Goal: Task Accomplishment & Management: Manage account settings

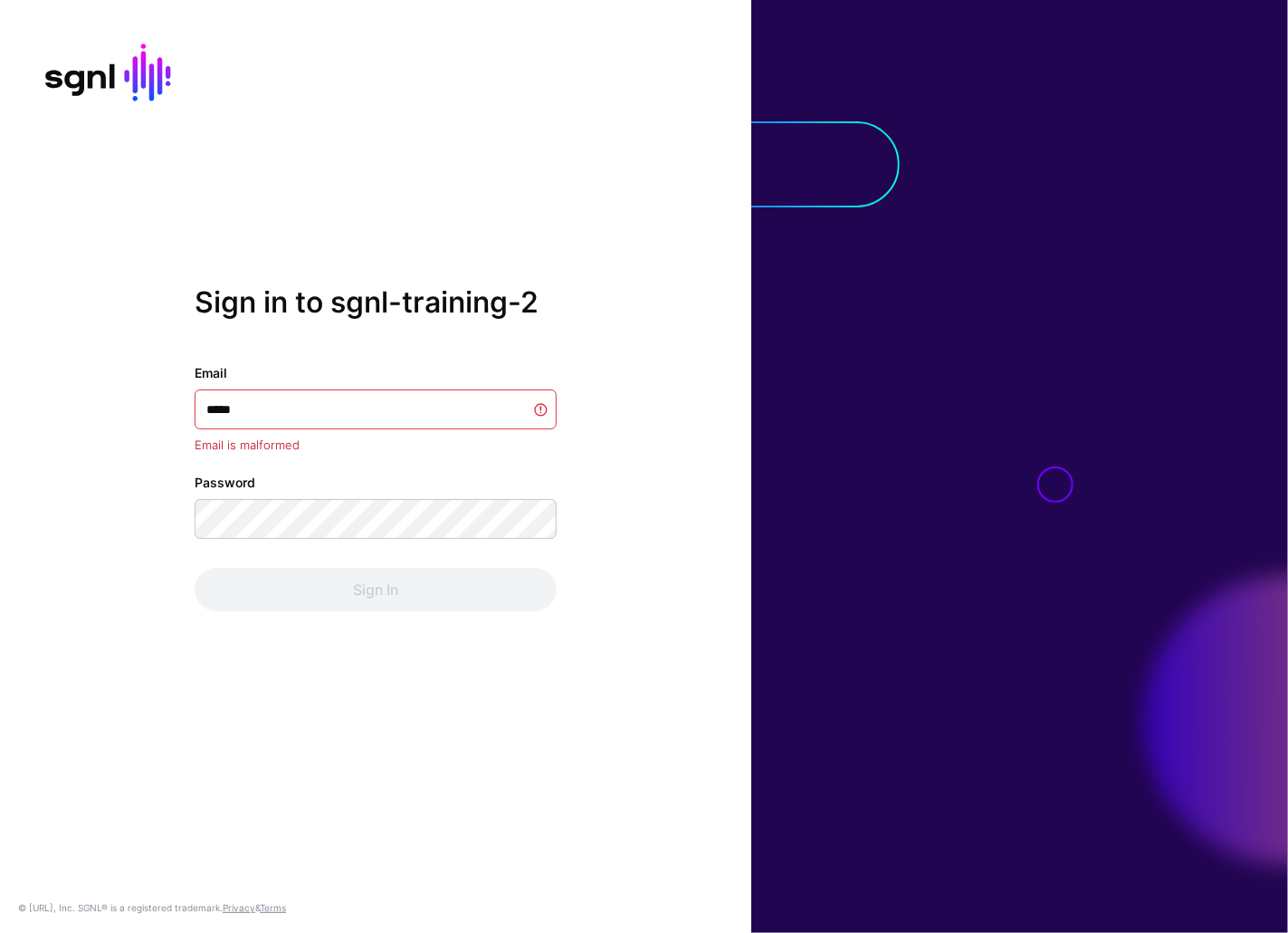
type input "******"
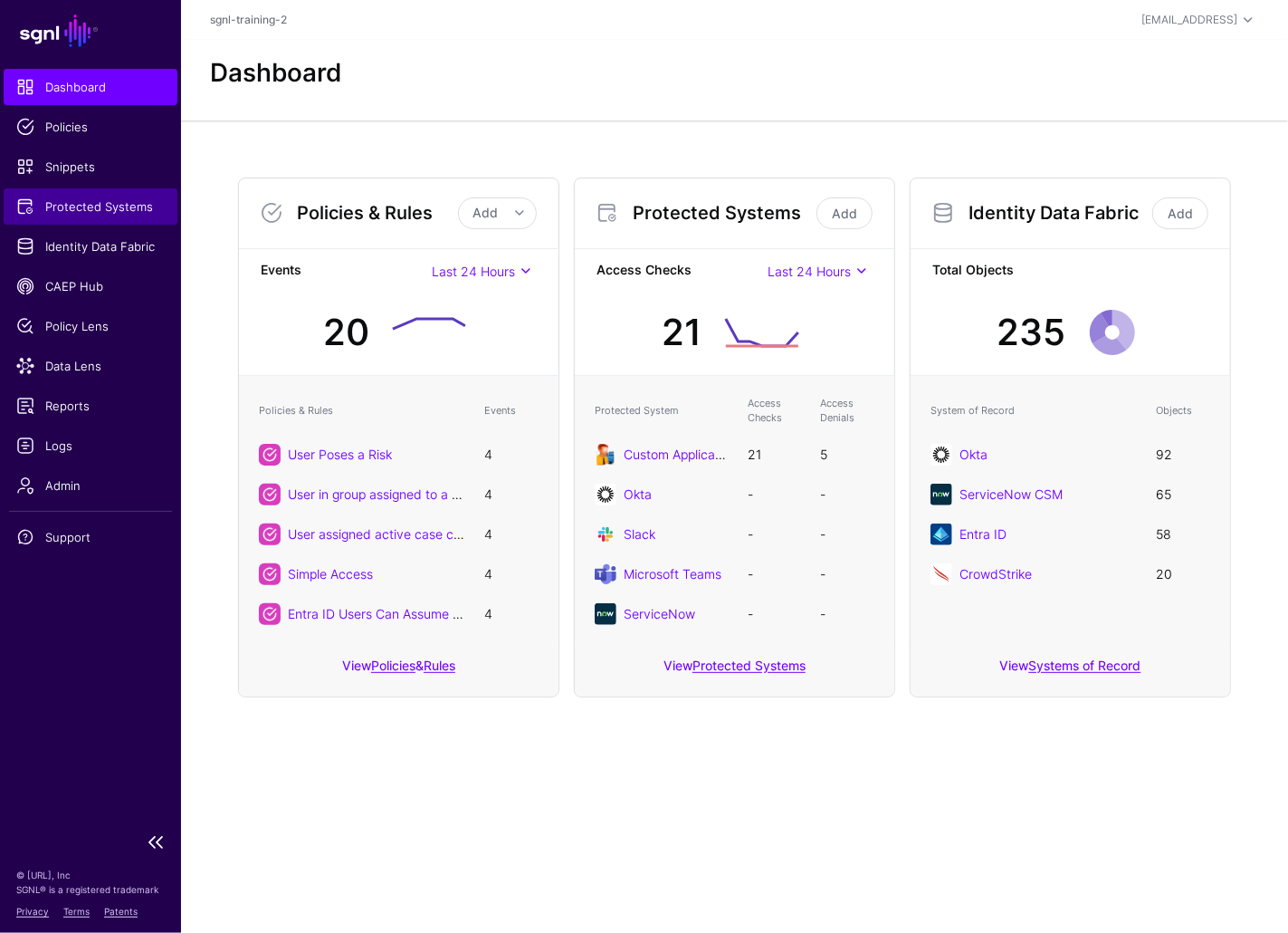
click at [115, 211] on span "Protected Systems" at bounding box center [90, 206] width 148 height 18
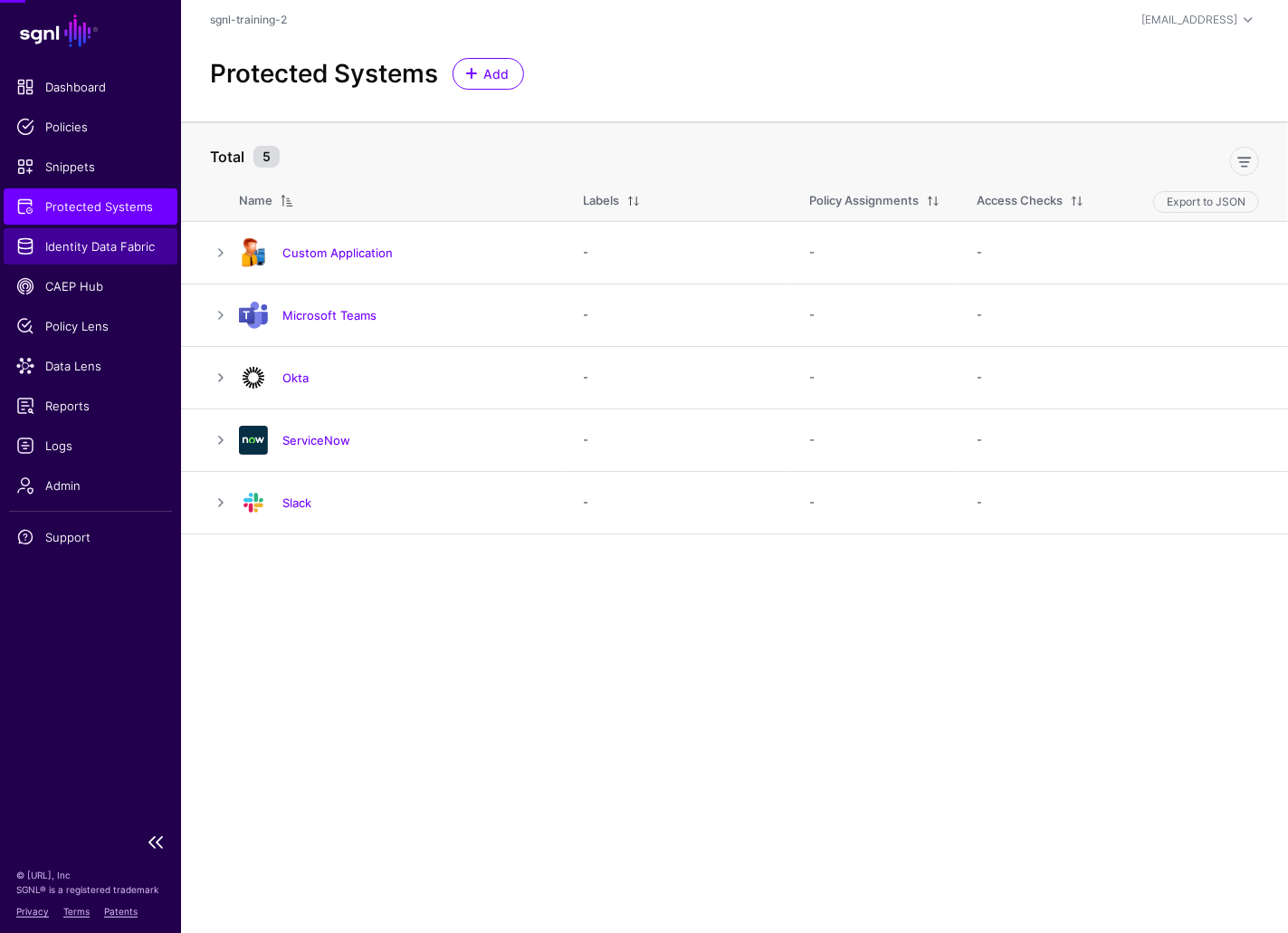
click at [113, 242] on span "Identity Data Fabric" at bounding box center [90, 245] width 148 height 18
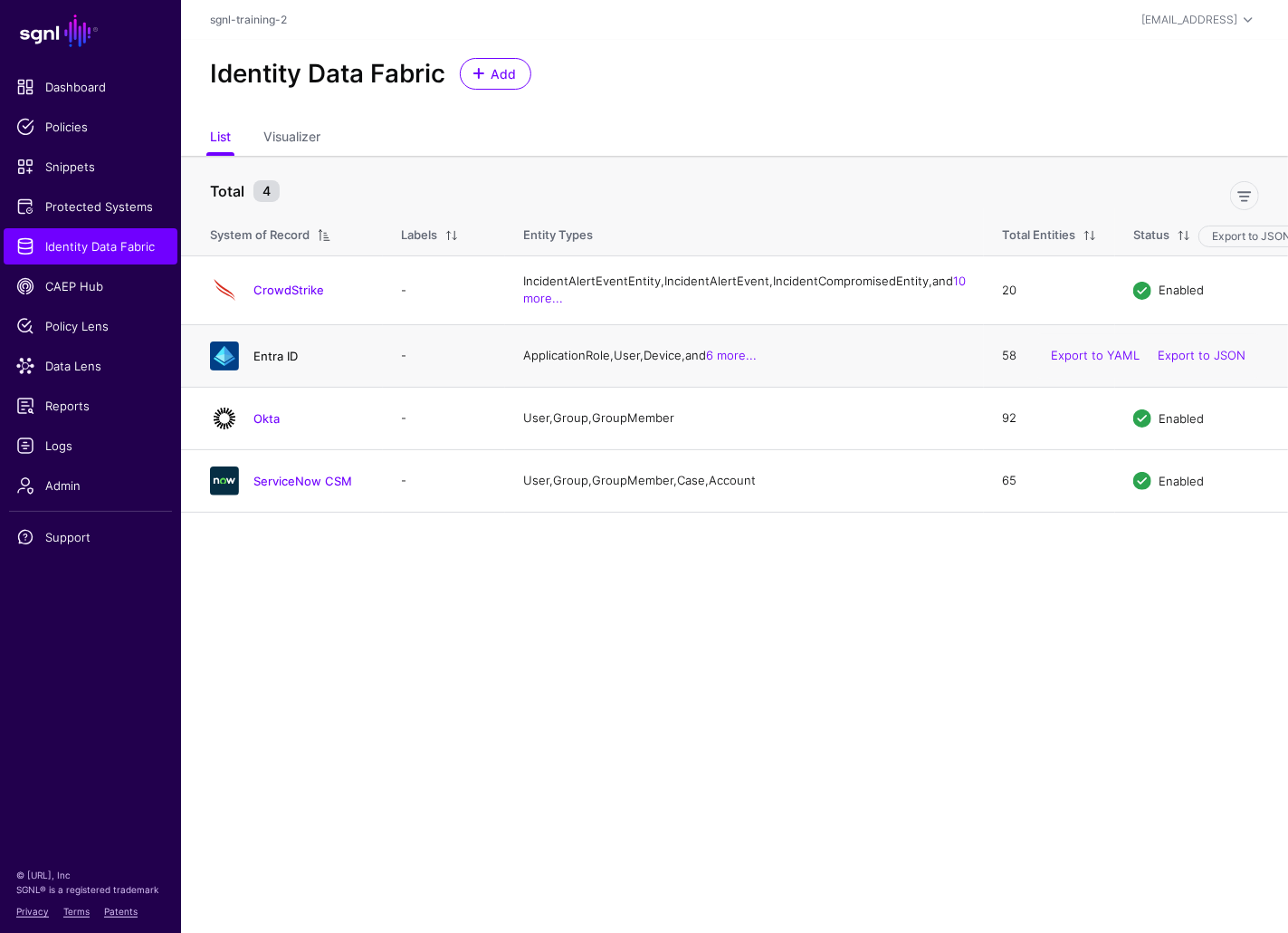
click at [286, 363] on link "Entra ID" at bounding box center [275, 355] width 44 height 14
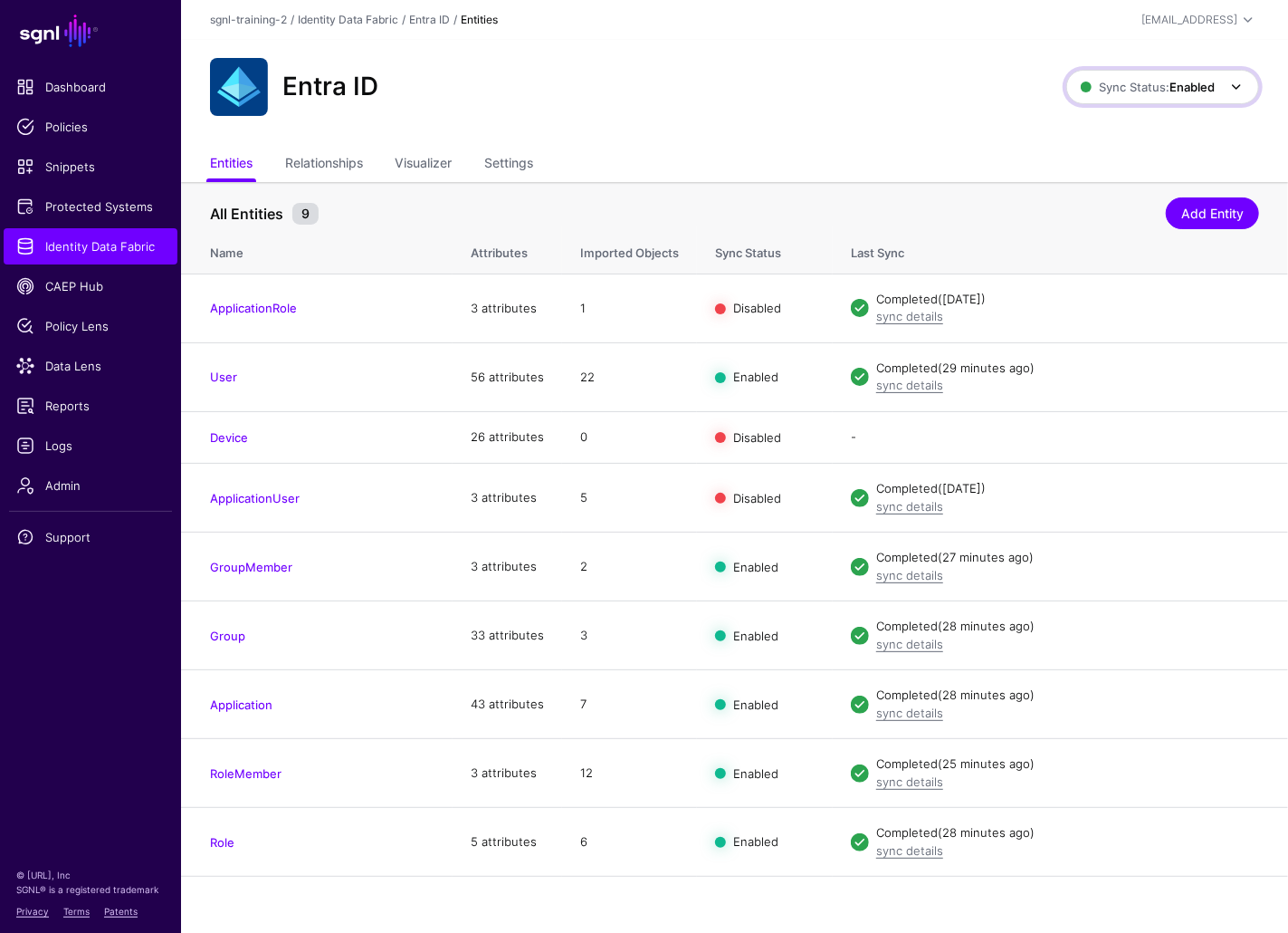
click at [1171, 92] on strong "Enabled" at bounding box center [1192, 86] width 45 height 14
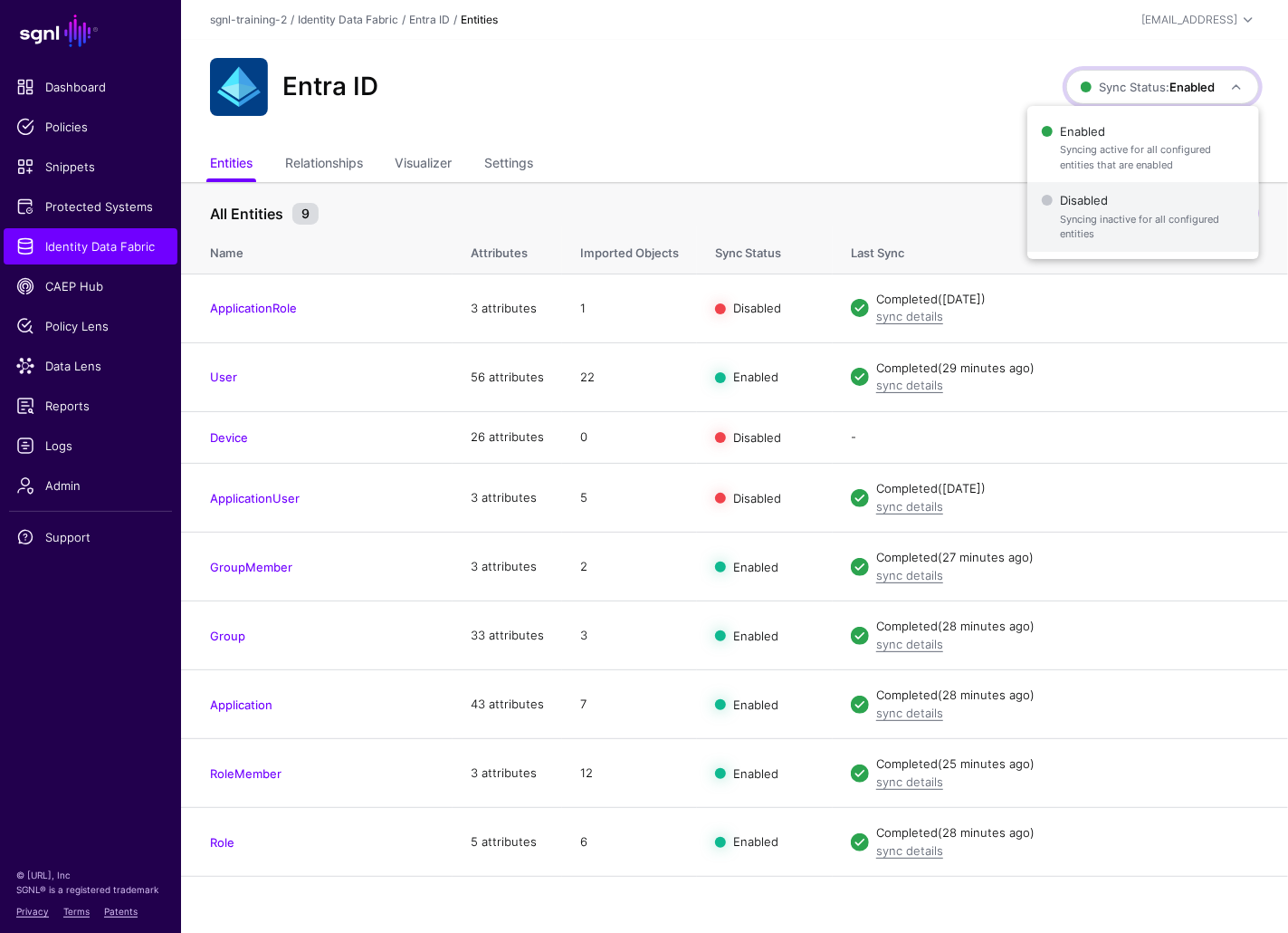
click at [1136, 205] on span "Disabled Syncing inactive for all configured entities" at bounding box center [1143, 216] width 203 height 59
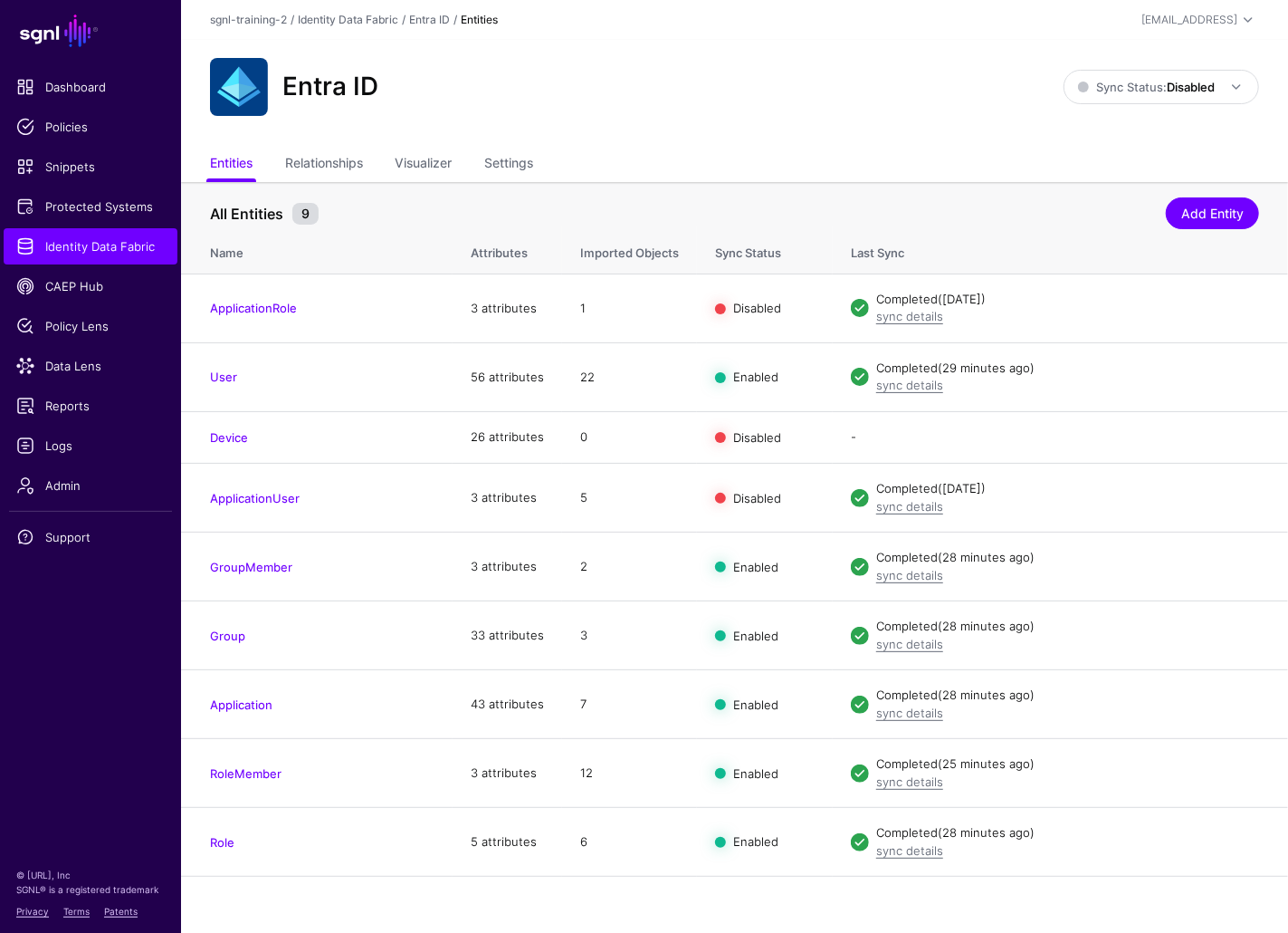
click at [1144, 54] on div "Entra ID Sync Status: Disabled Enabled Syncing active for all configured entiti…" at bounding box center [735, 93] width 1107 height 108
click at [1154, 88] on span "Sync Status: Disabled" at bounding box center [1147, 86] width 137 height 14
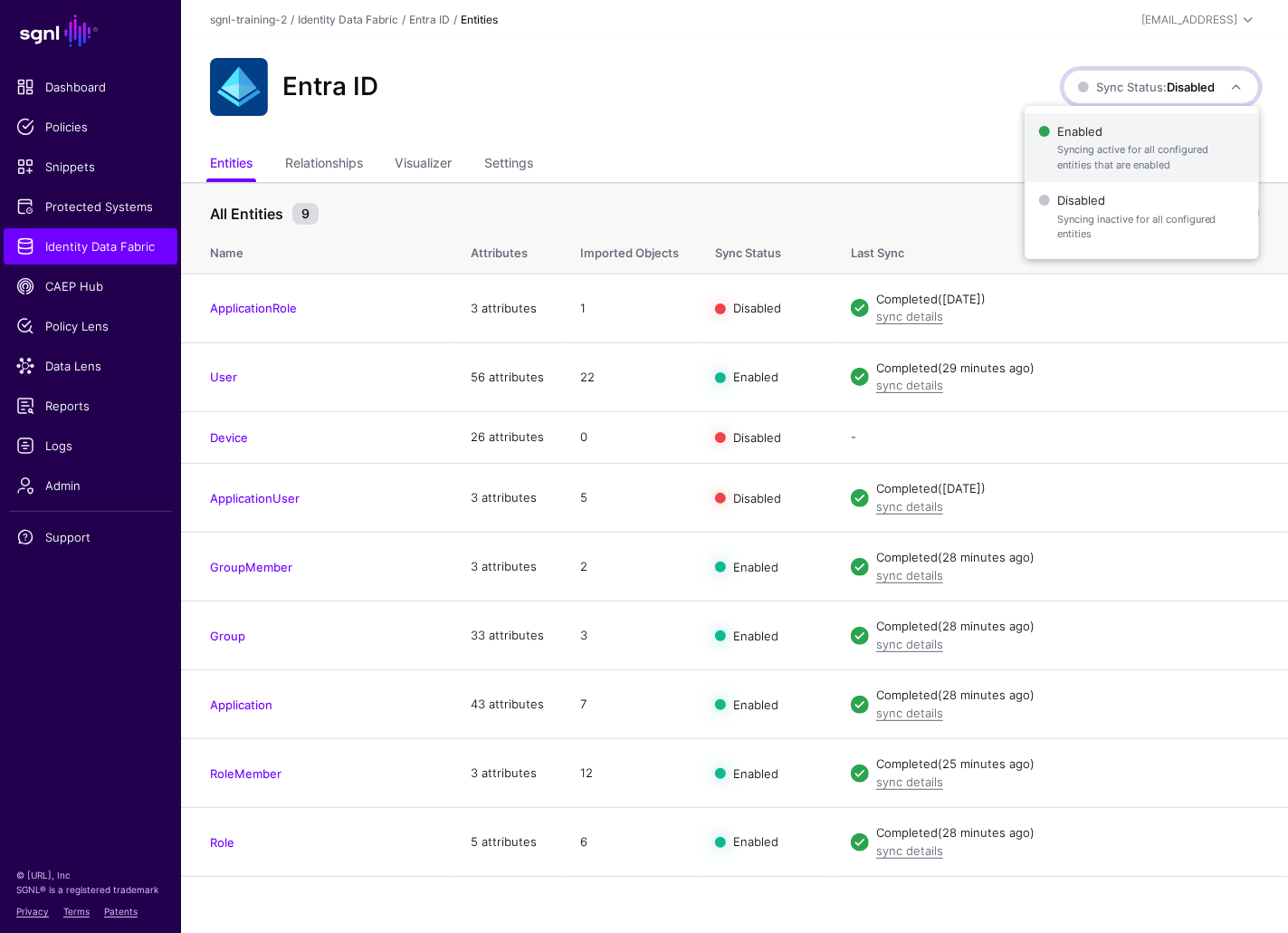
click at [1111, 119] on span "Enabled Syncing active for all configured entities that are enabled" at bounding box center [1141, 148] width 206 height 59
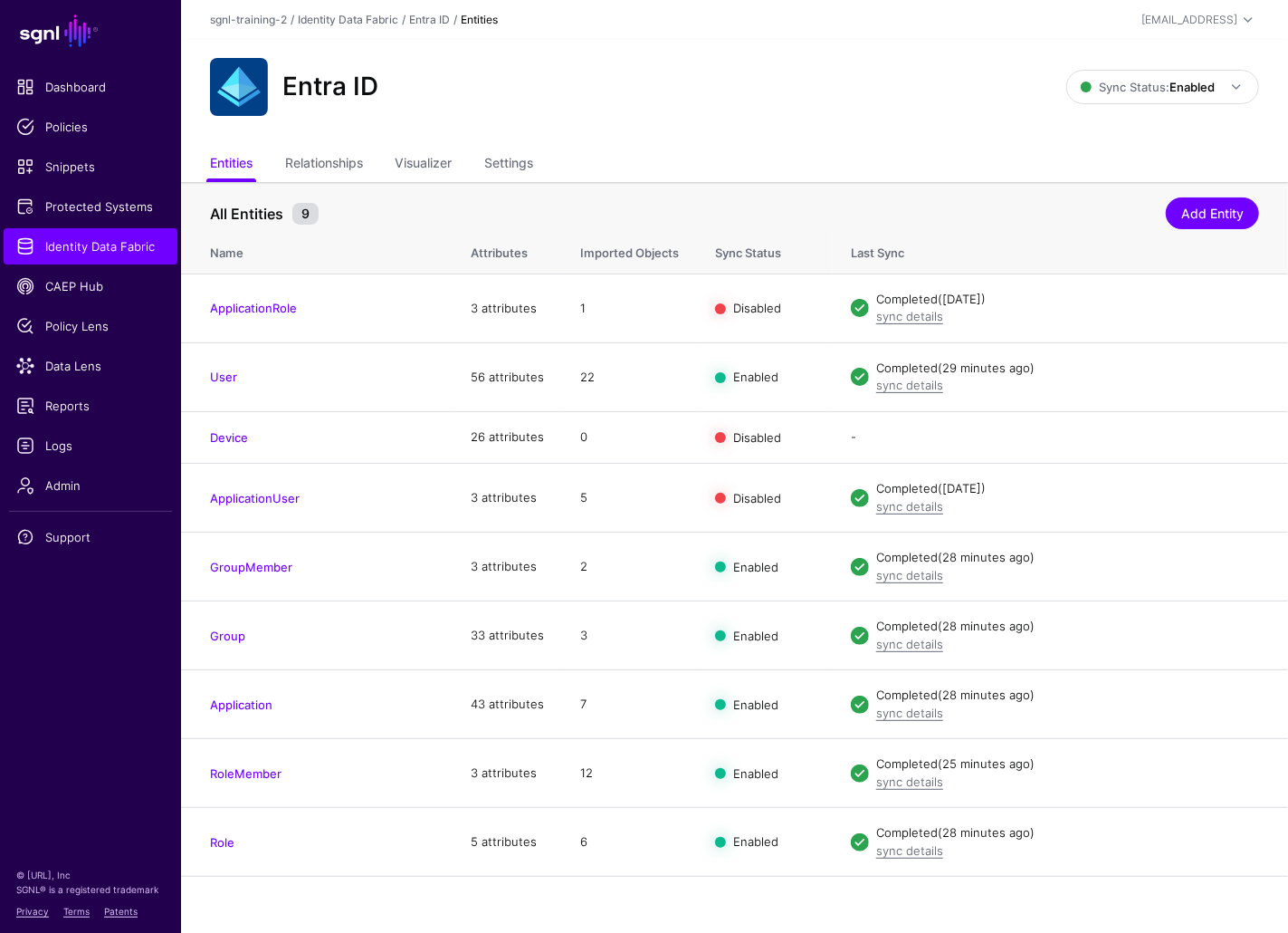
click at [838, 115] on div "Entra ID" at bounding box center [638, 87] width 871 height 58
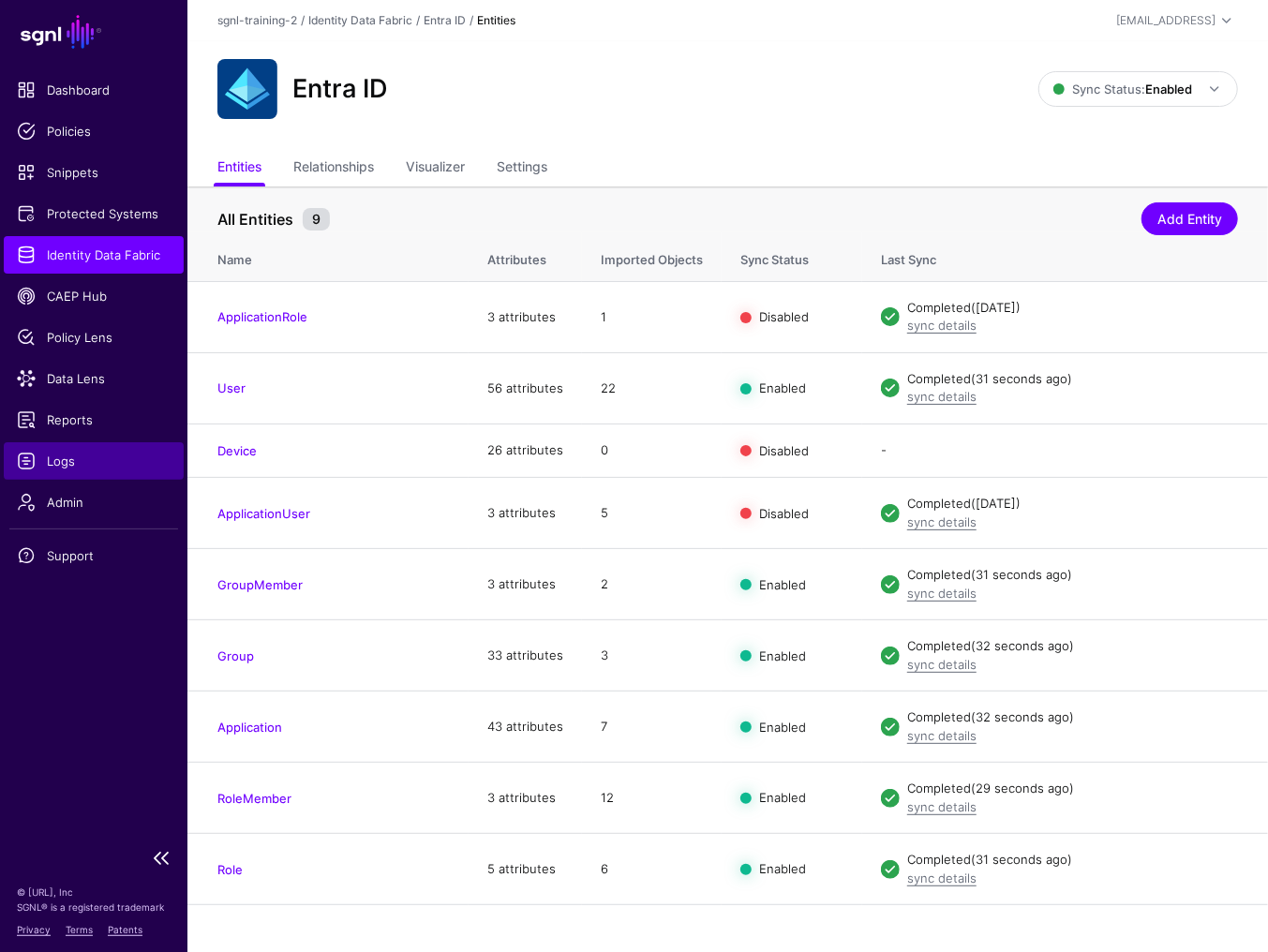
click at [64, 473] on link "Logs" at bounding box center [93, 461] width 180 height 38
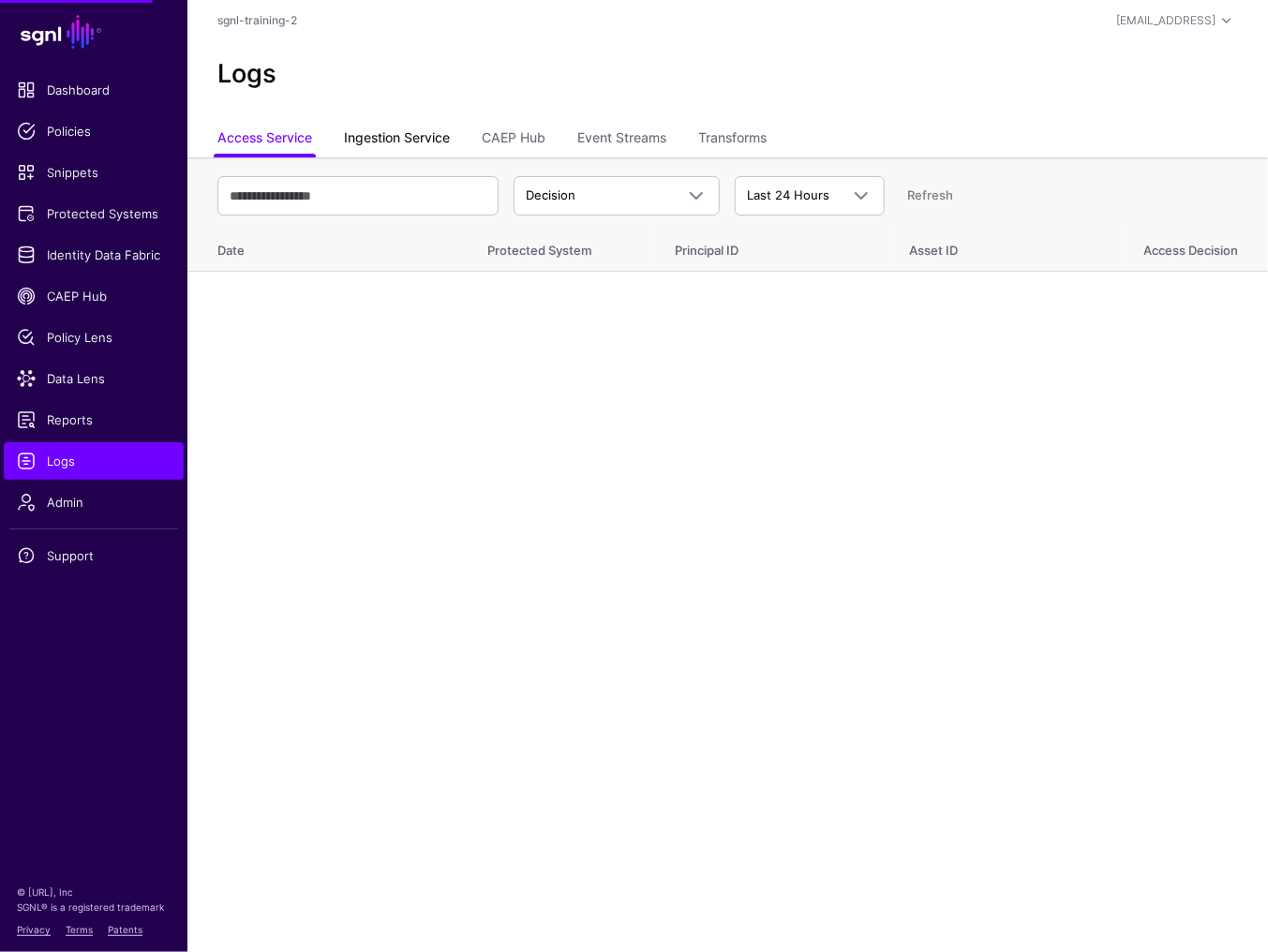
click at [449, 127] on link "Ingestion Service" at bounding box center [397, 139] width 106 height 36
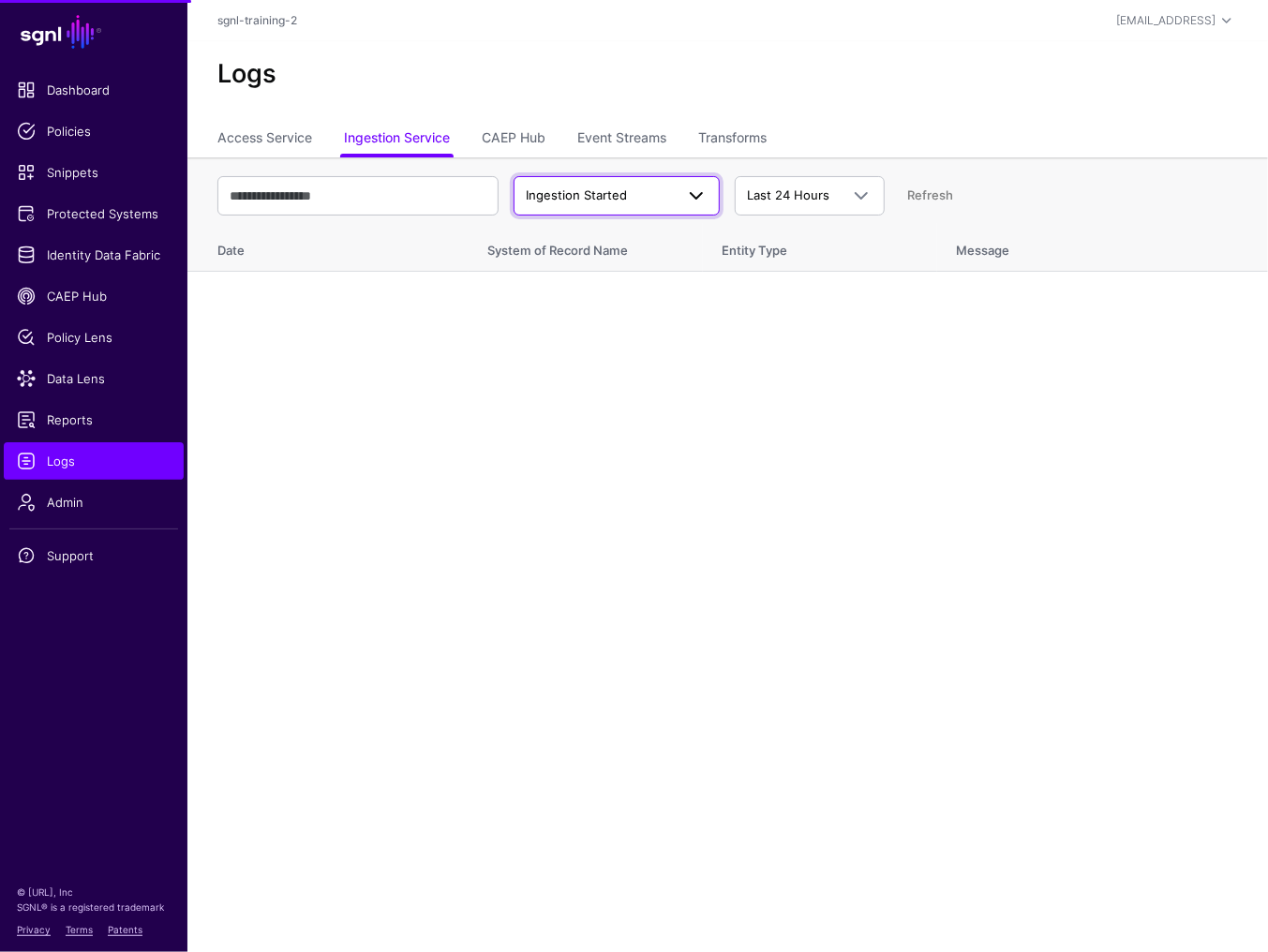
click at [628, 194] on span "Ingestion Started" at bounding box center [600, 195] width 148 height 18
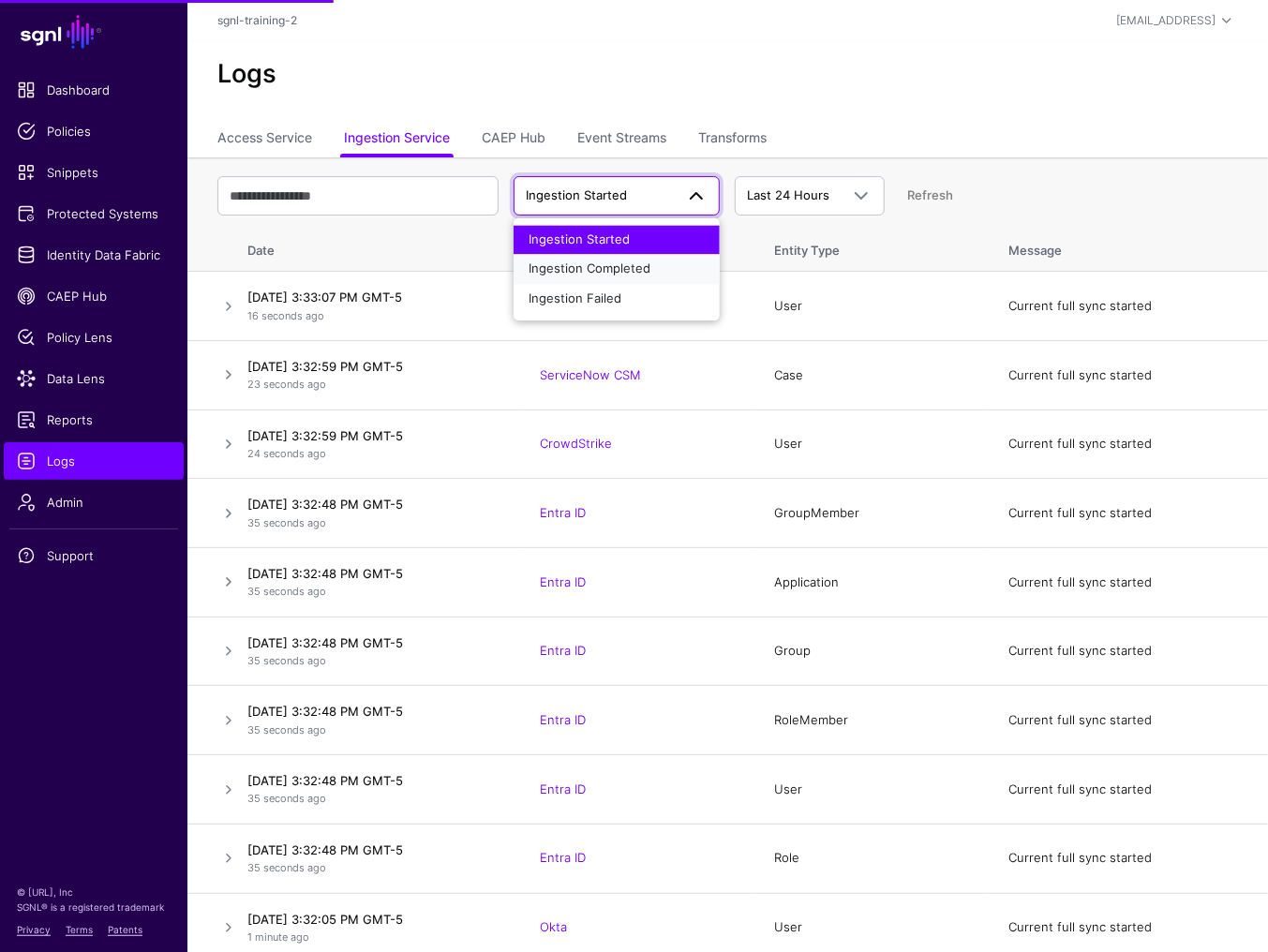
click at [605, 263] on span "Ingestion Completed" at bounding box center [588, 268] width 122 height 15
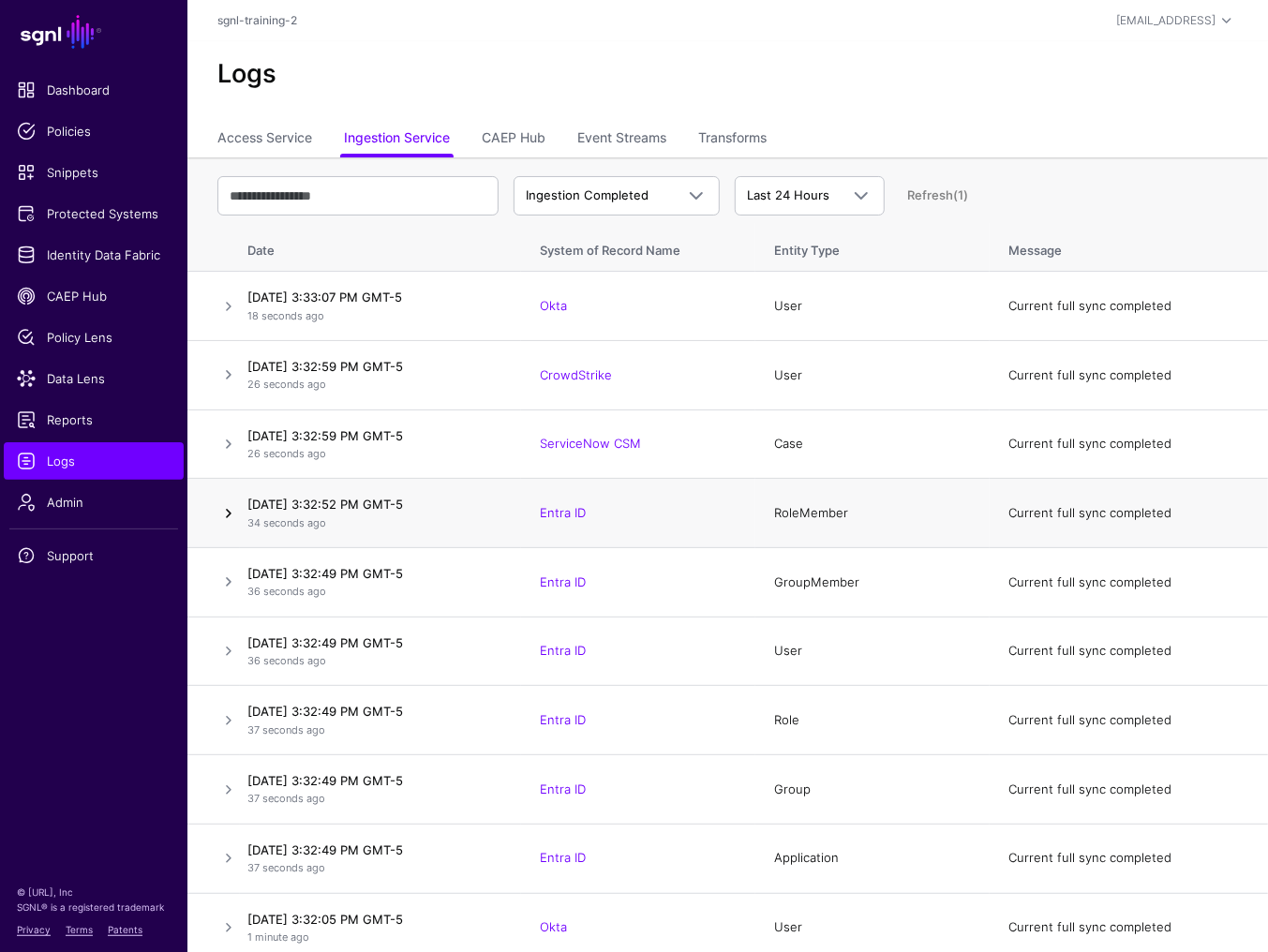
click at [229, 516] on link at bounding box center [229, 512] width 22 height 22
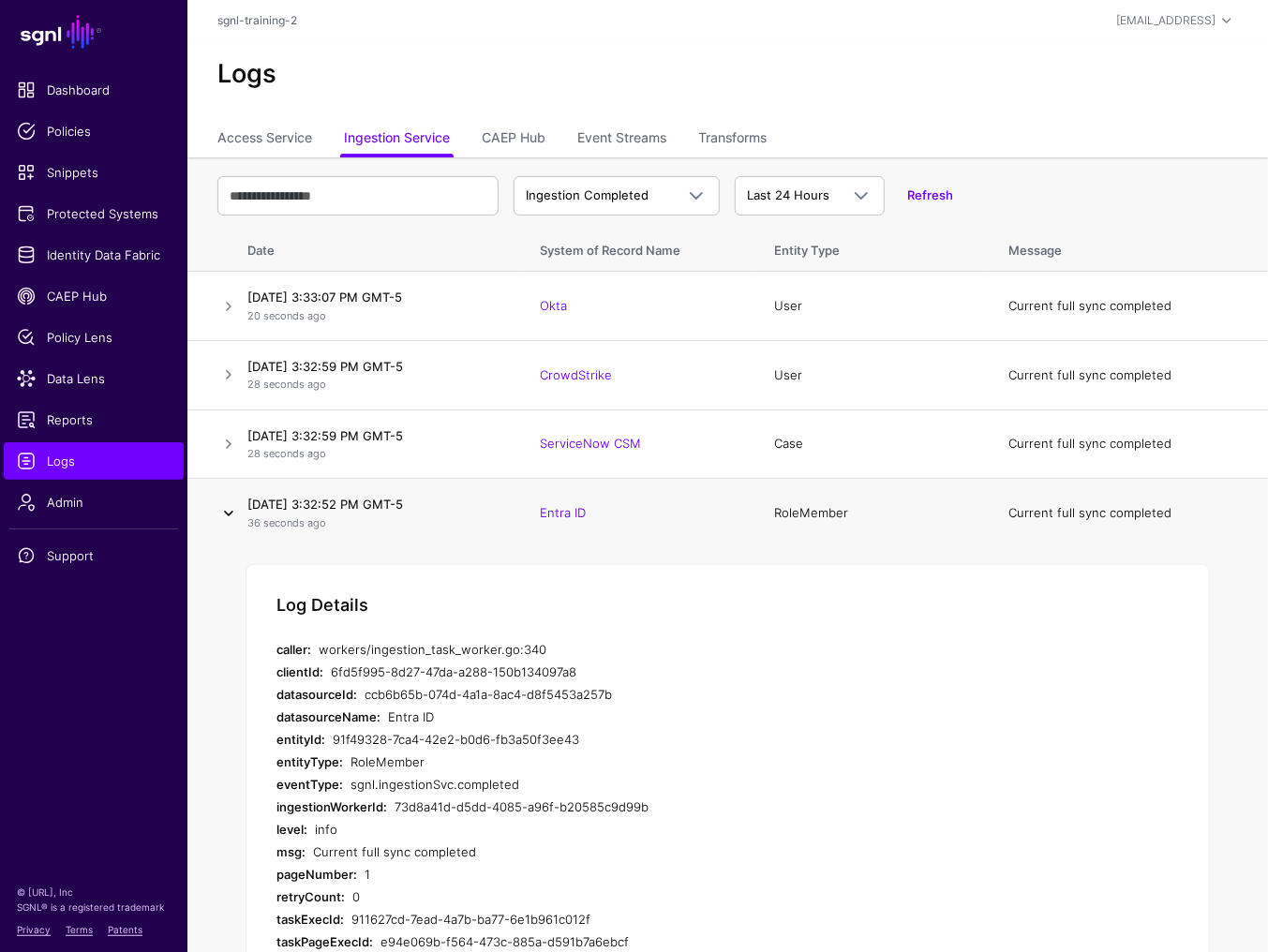
click at [229, 516] on link at bounding box center [229, 512] width 22 height 22
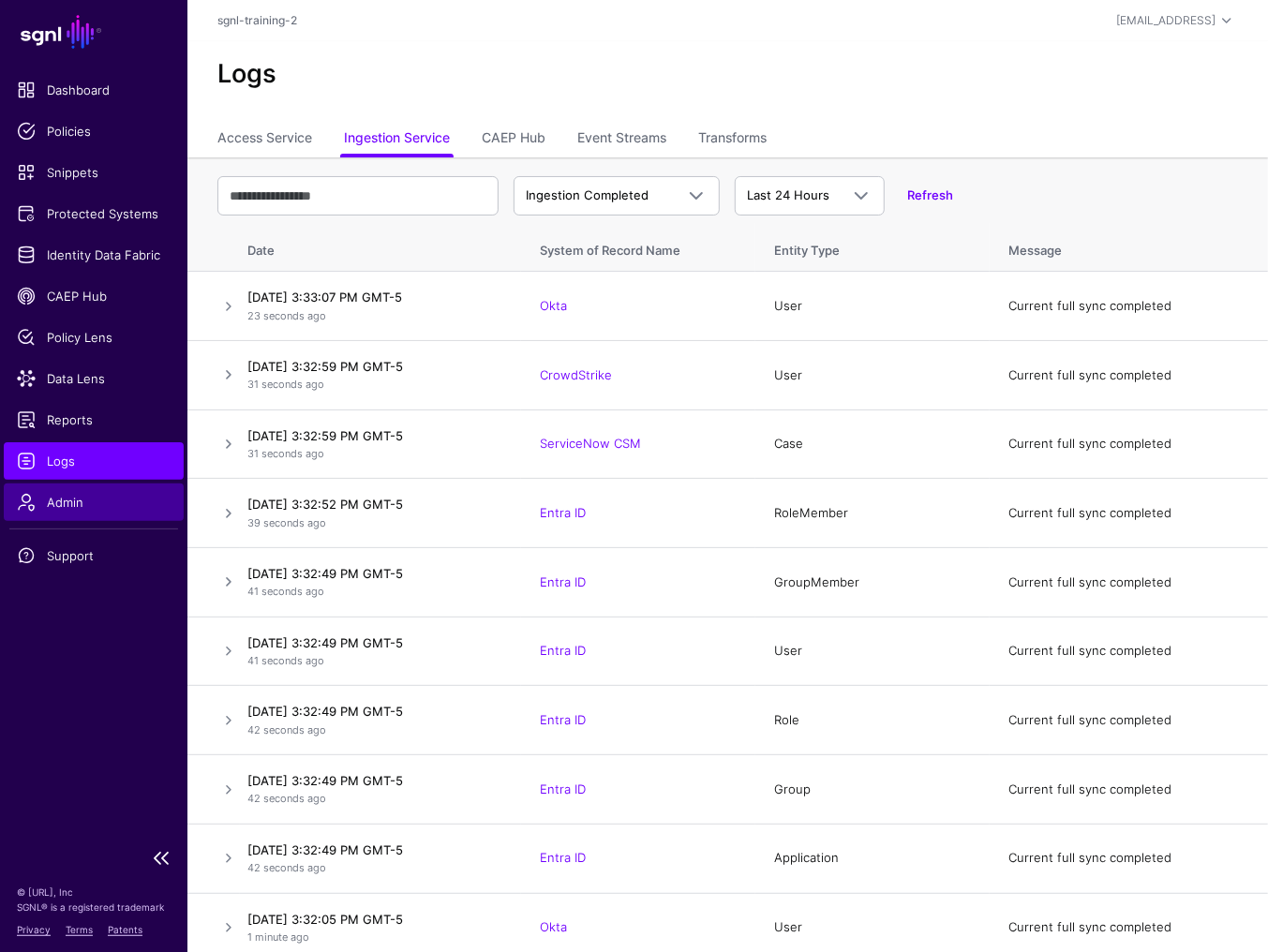
scroll to position [13, 0]
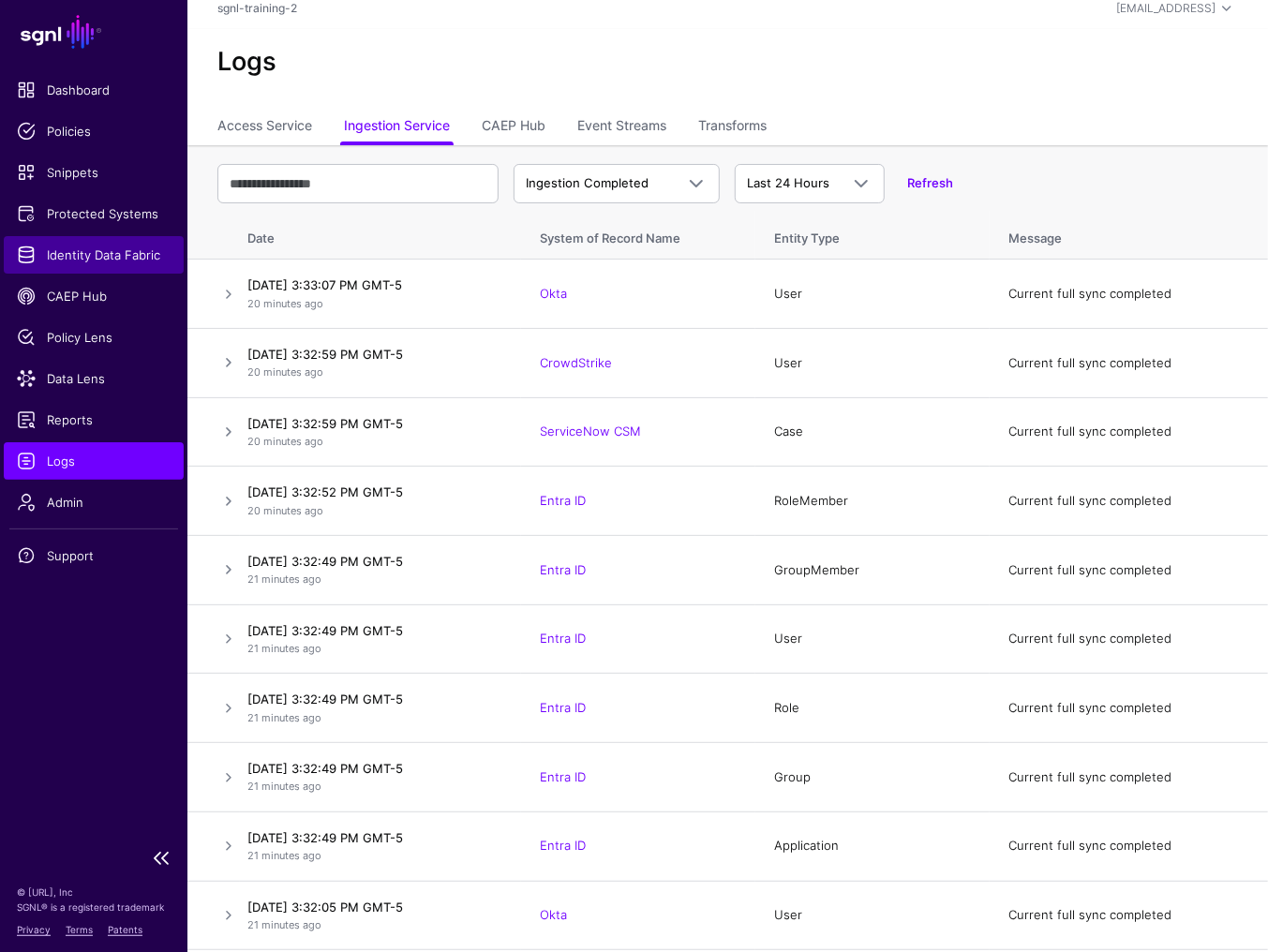
click at [88, 254] on span "Identity Data Fabric" at bounding box center [93, 254] width 154 height 18
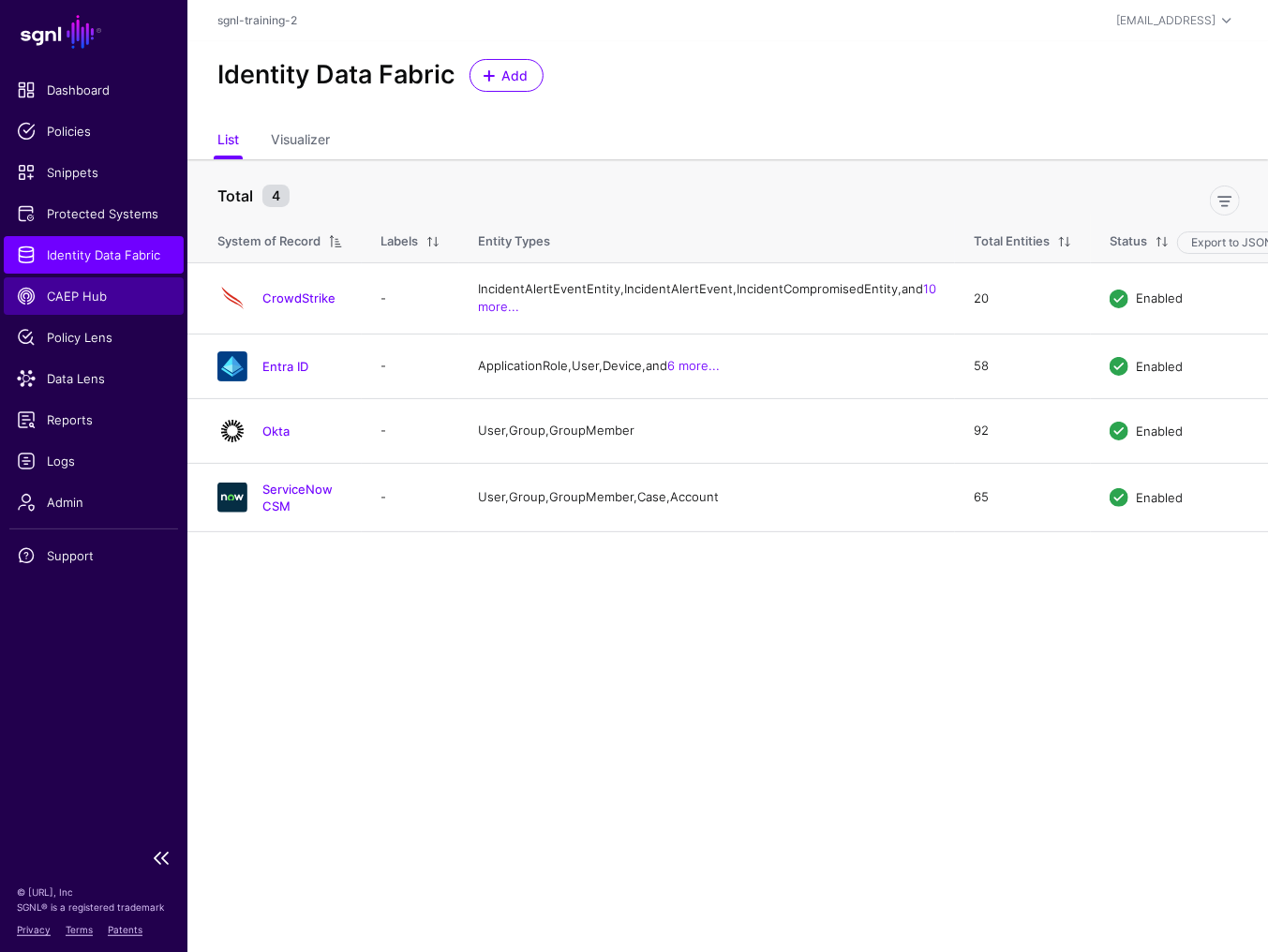
click at [103, 289] on span "CAEP Hub" at bounding box center [93, 296] width 154 height 18
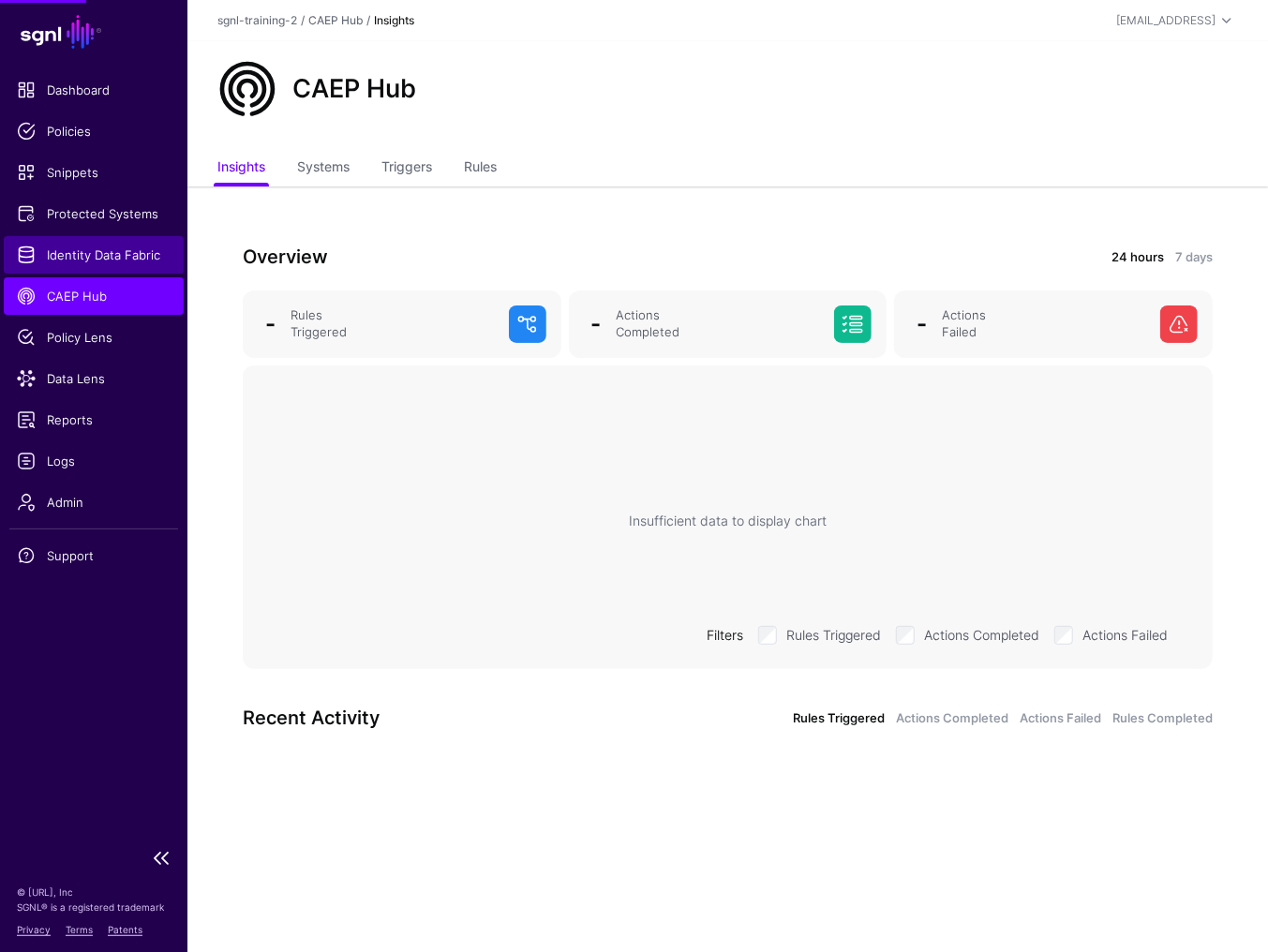
click at [100, 242] on link "Identity Data Fabric" at bounding box center [93, 255] width 180 height 38
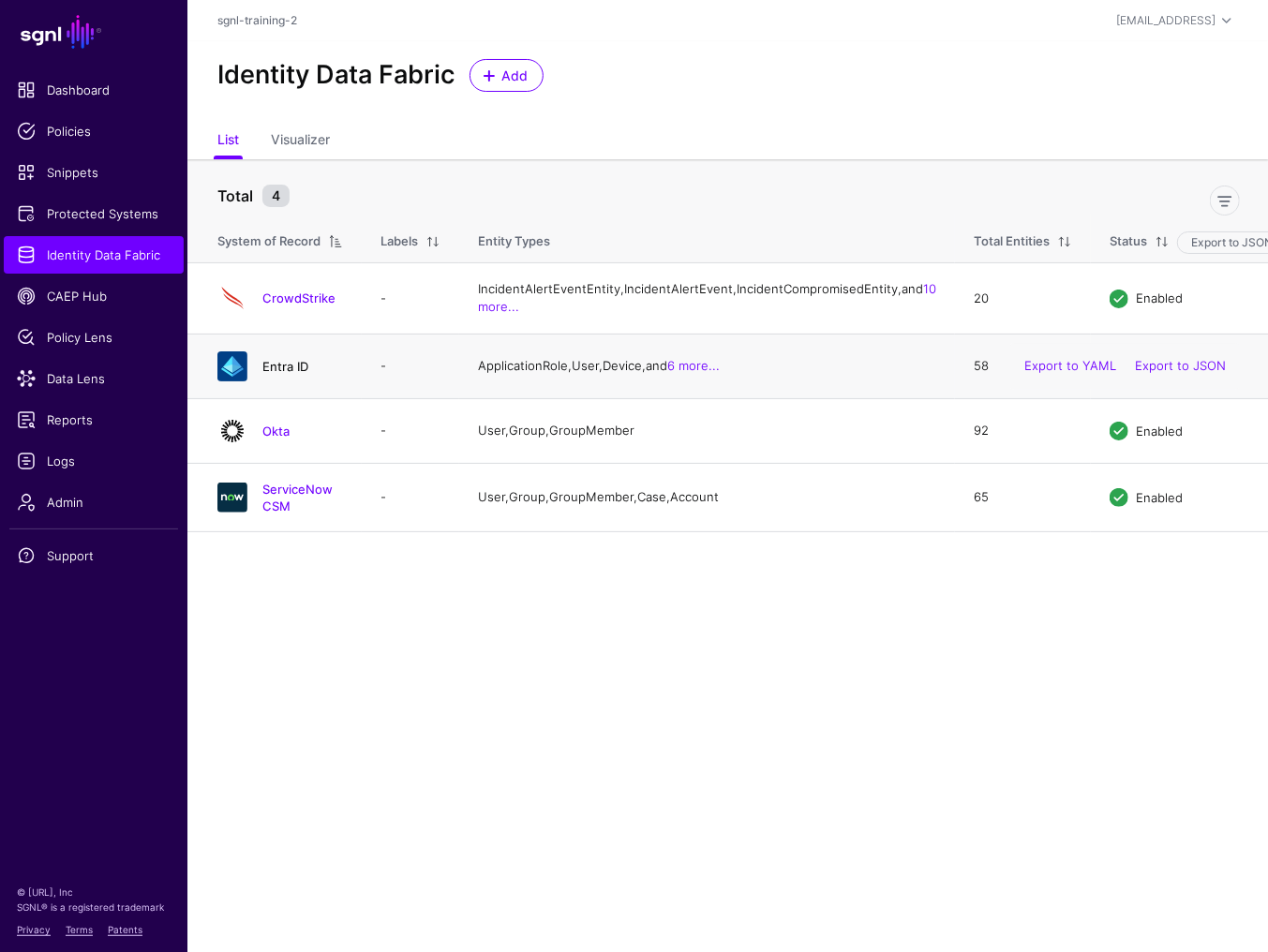
click at [288, 373] on link "Entra ID" at bounding box center [285, 366] width 46 height 15
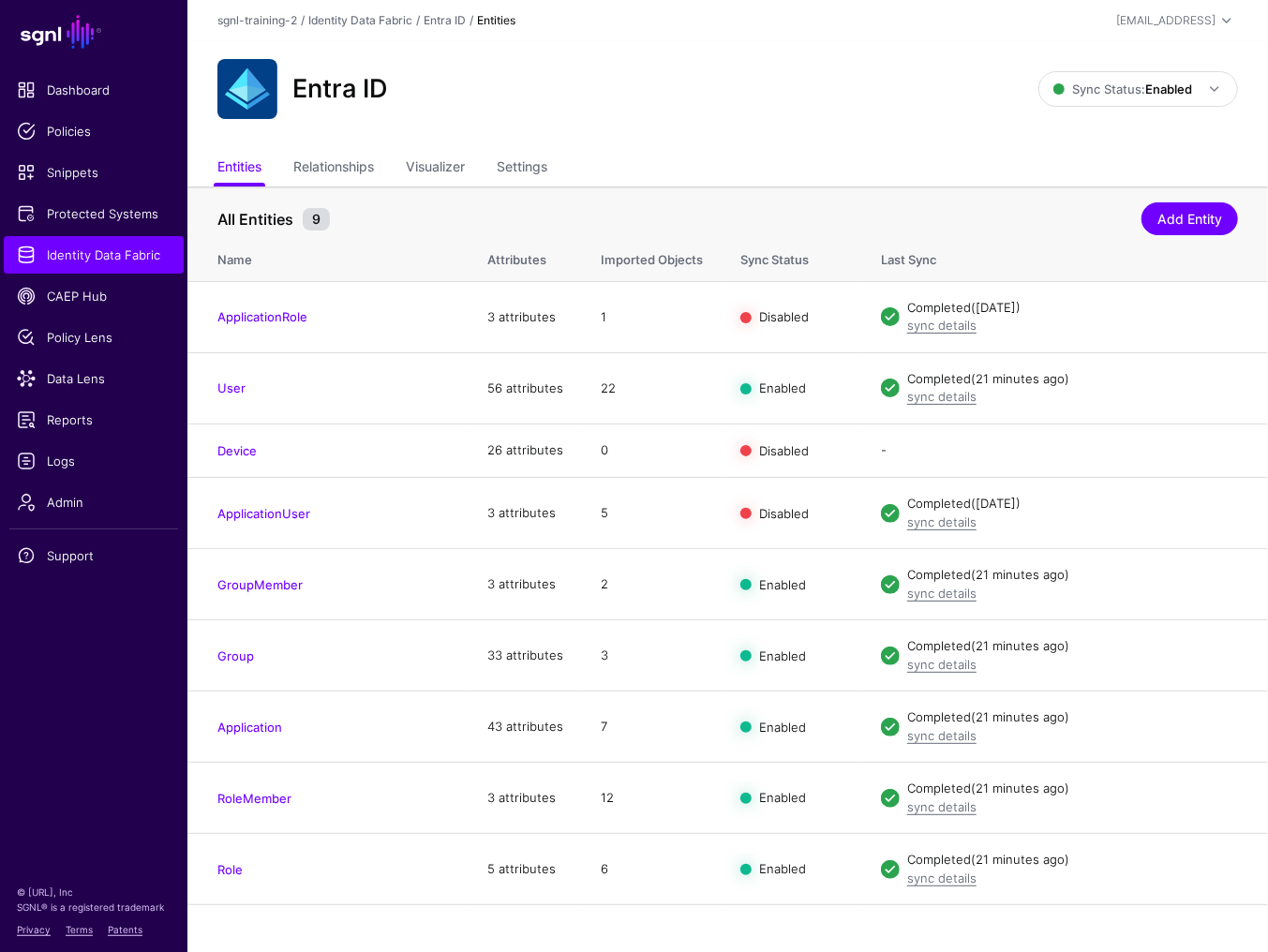
click at [1137, 107] on div "Entra ID Sync Status: Enabled Enabled Syncing active for all configured entitie…" at bounding box center [727, 89] width 1020 height 60
click at [1137, 92] on span "Sync Status: Enabled" at bounding box center [1122, 88] width 139 height 15
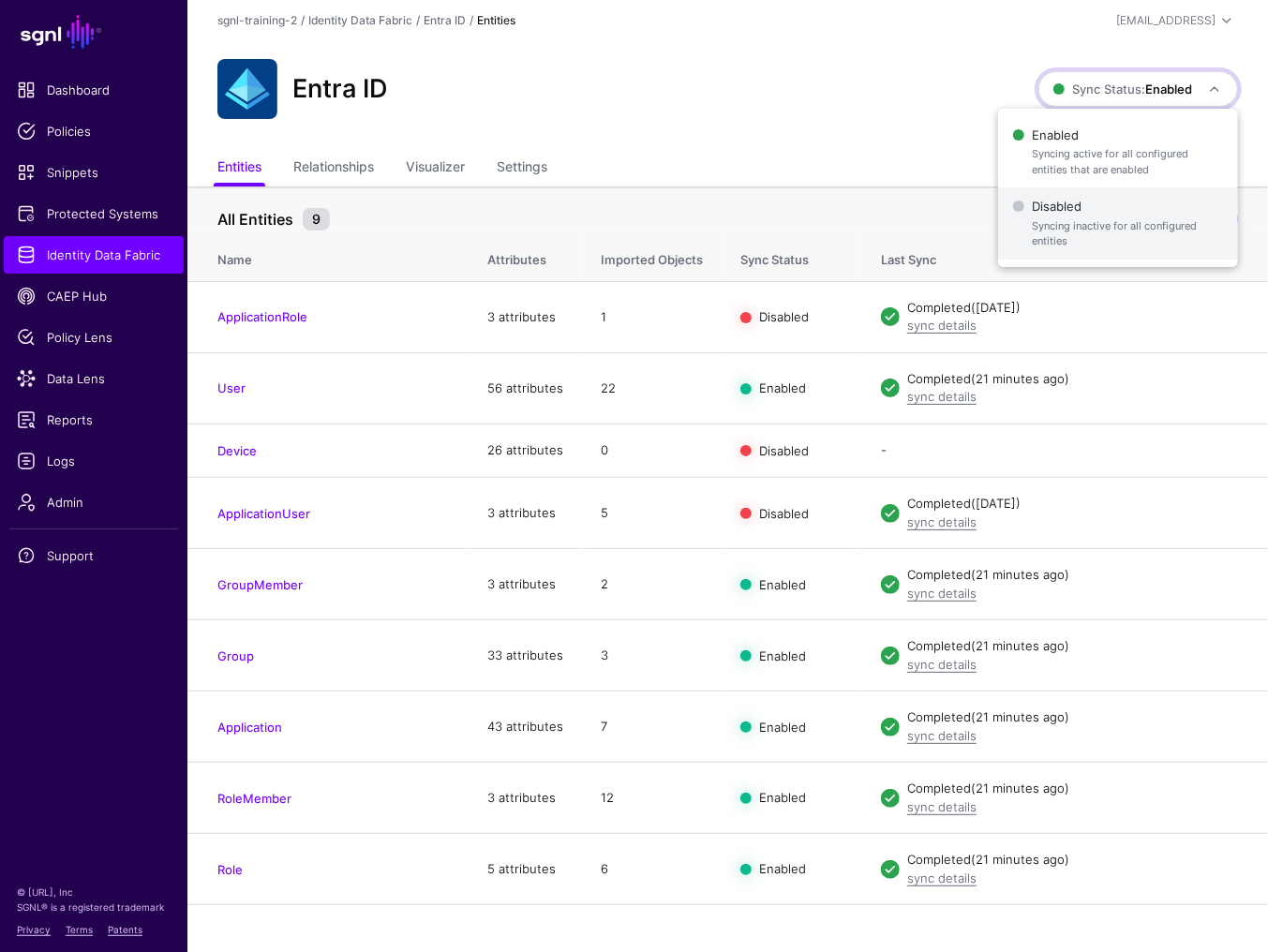
click at [1130, 219] on span "Syncing inactive for all configured entities" at bounding box center [1127, 234] width 192 height 31
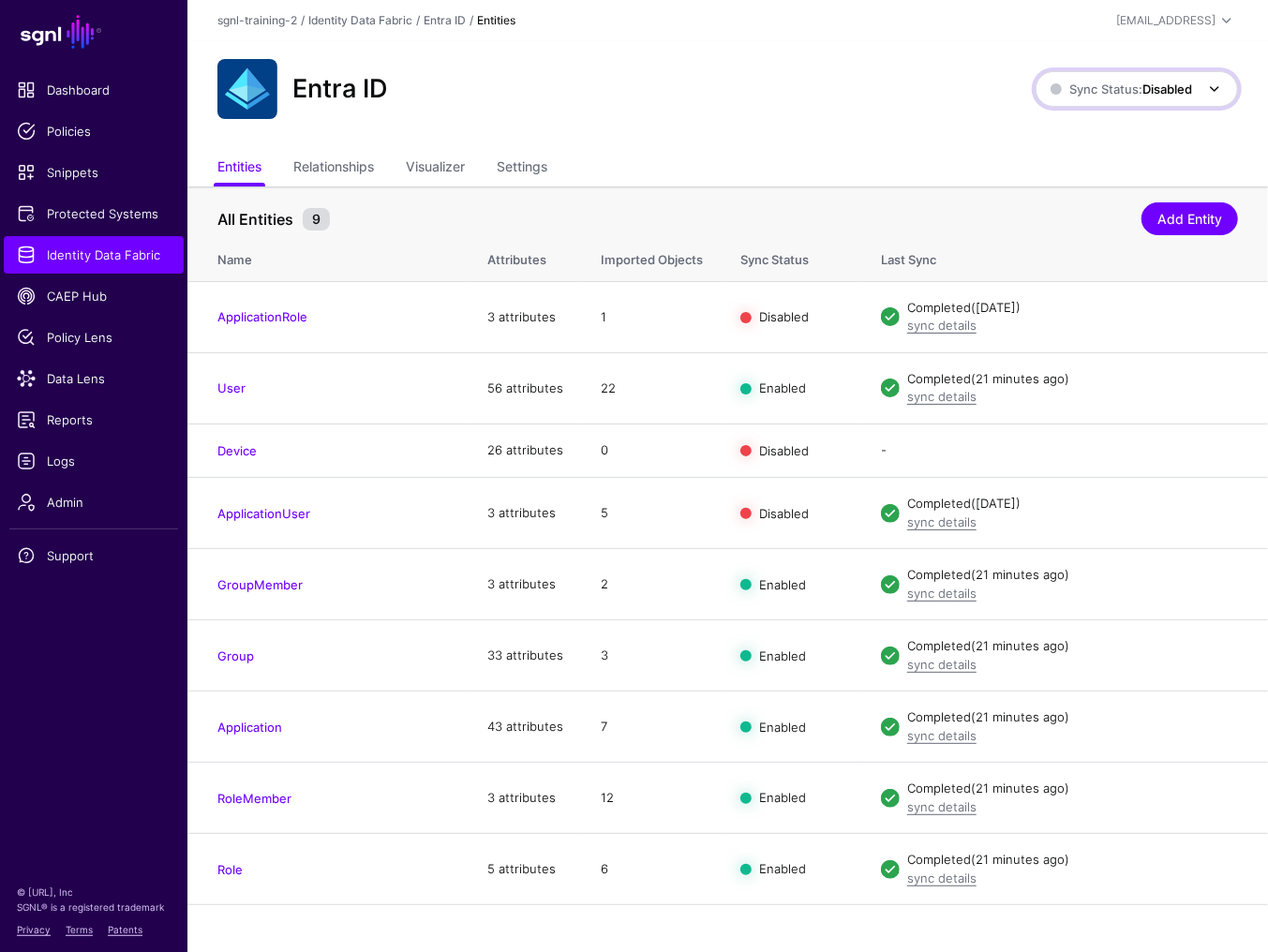
click at [1106, 98] on span "Sync Status: Disabled" at bounding box center [1138, 88] width 175 height 22
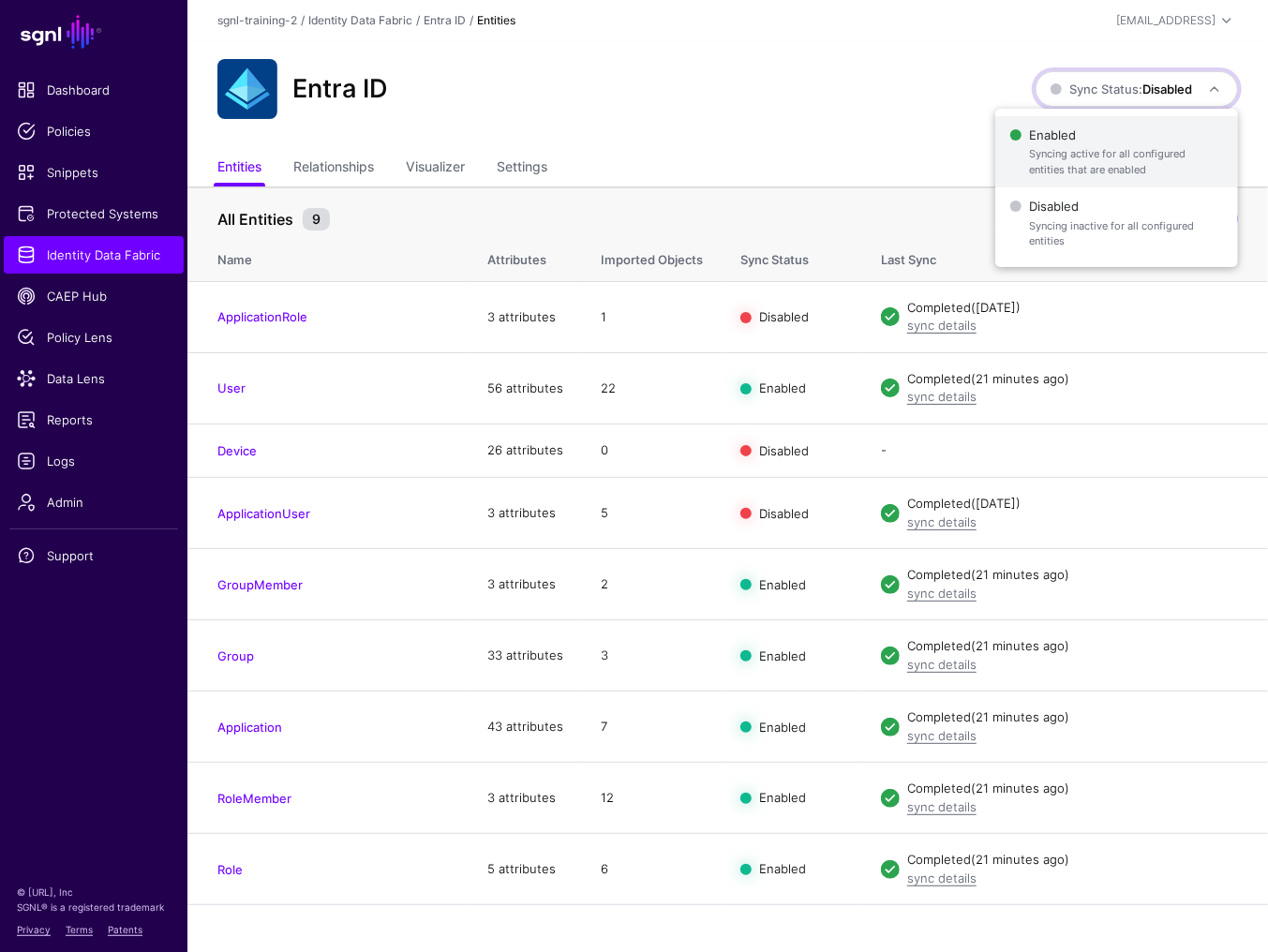
click at [1071, 147] on span "Syncing active for all configured entities that are enabled" at bounding box center [1125, 161] width 194 height 31
